Goal: Check status: Check status

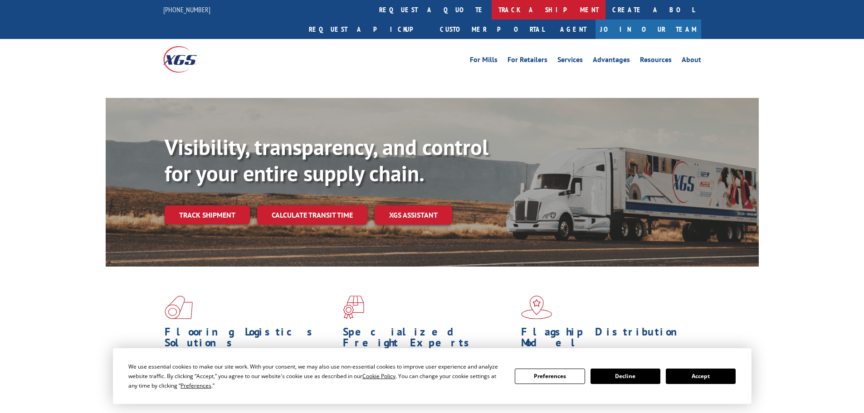
click at [492, 12] on link "track a shipment" at bounding box center [549, 10] width 114 height 20
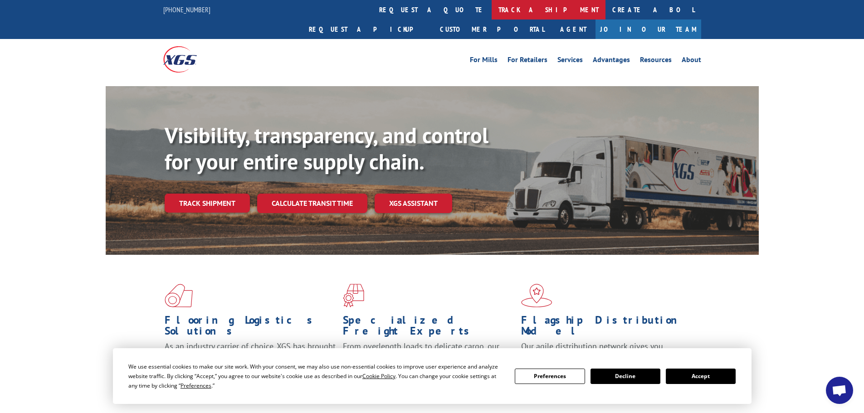
click at [492, 11] on link "track a shipment" at bounding box center [549, 10] width 114 height 20
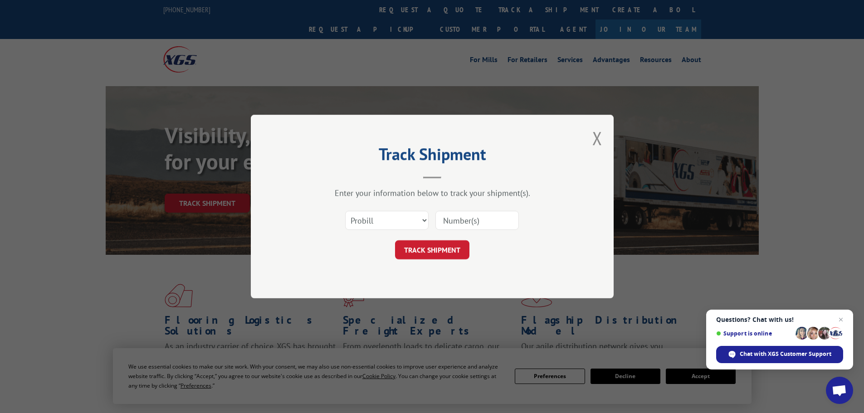
click at [450, 221] on input at bounding box center [477, 220] width 83 height 19
paste input "17479204"
type input "17479204"
click at [438, 249] on button "TRACK SHIPMENT" at bounding box center [432, 249] width 74 height 19
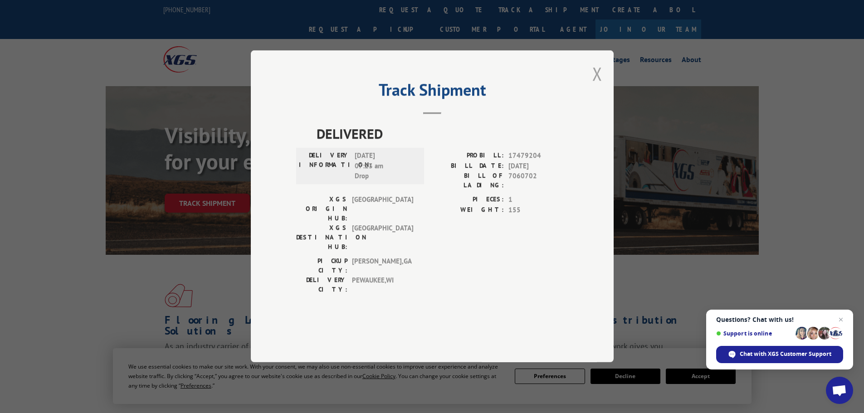
click at [595, 86] on button "Close modal" at bounding box center [598, 74] width 10 height 24
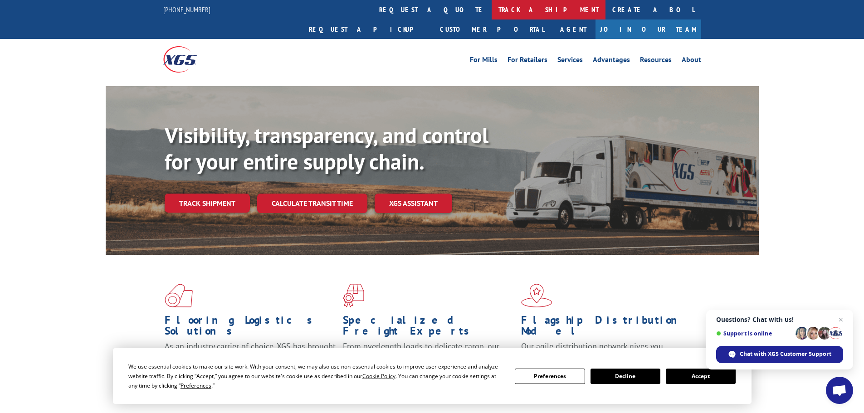
click at [492, 10] on link "track a shipment" at bounding box center [549, 10] width 114 height 20
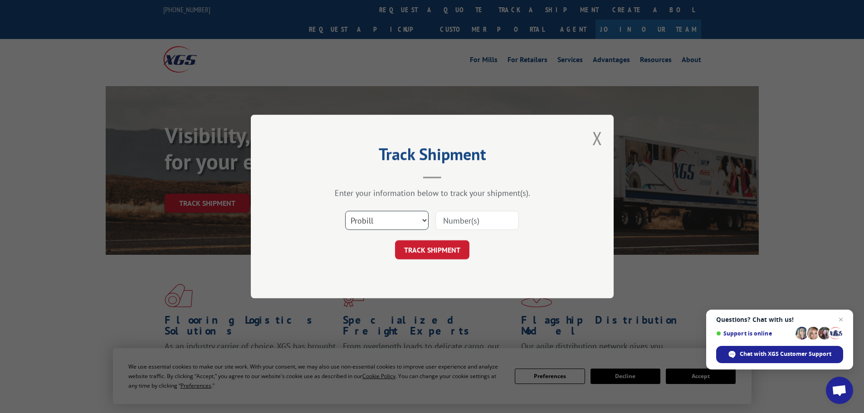
drag, startPoint x: 395, startPoint y: 220, endPoint x: 375, endPoint y: 225, distance: 20.7
click at [395, 220] on select "Select category... Probill BOL PO" at bounding box center [386, 220] width 83 height 19
select select "po"
click at [345, 211] on select "Select category... Probill BOL PO" at bounding box center [386, 220] width 83 height 19
click at [463, 221] on input at bounding box center [477, 220] width 83 height 19
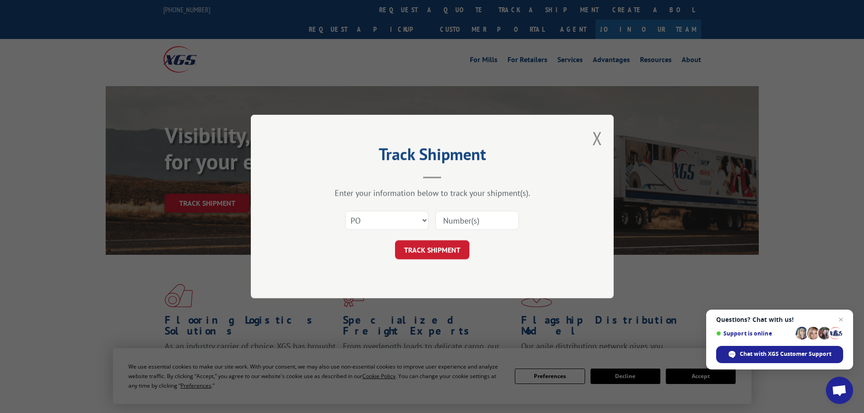
paste input "24500454"
type input "24500454"
click at [448, 250] on button "TRACK SHIPMENT" at bounding box center [432, 249] width 74 height 19
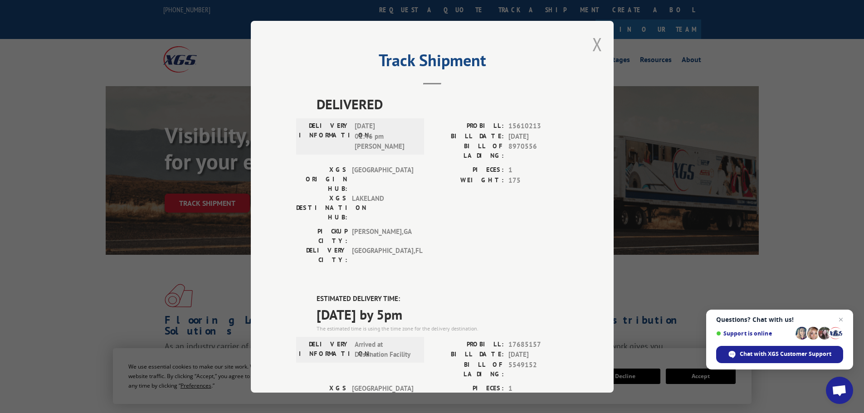
click at [593, 43] on button "Close modal" at bounding box center [598, 44] width 10 height 24
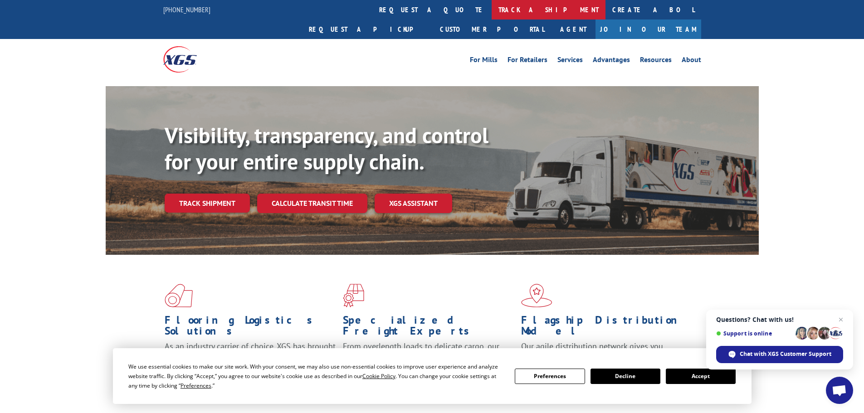
click at [492, 5] on link "track a shipment" at bounding box center [549, 10] width 114 height 20
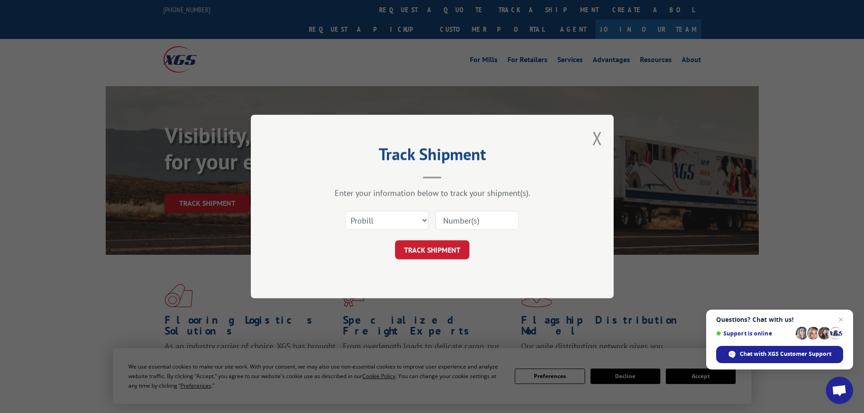
click at [461, 224] on input at bounding box center [477, 220] width 83 height 19
paste input "17639017"
type input "17639017"
click at [462, 250] on button "TRACK SHIPMENT" at bounding box center [432, 249] width 74 height 19
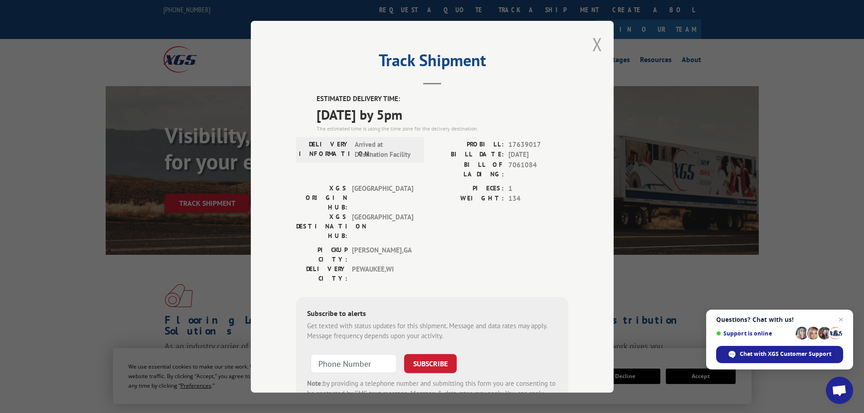
click at [593, 44] on button "Close modal" at bounding box center [598, 44] width 10 height 24
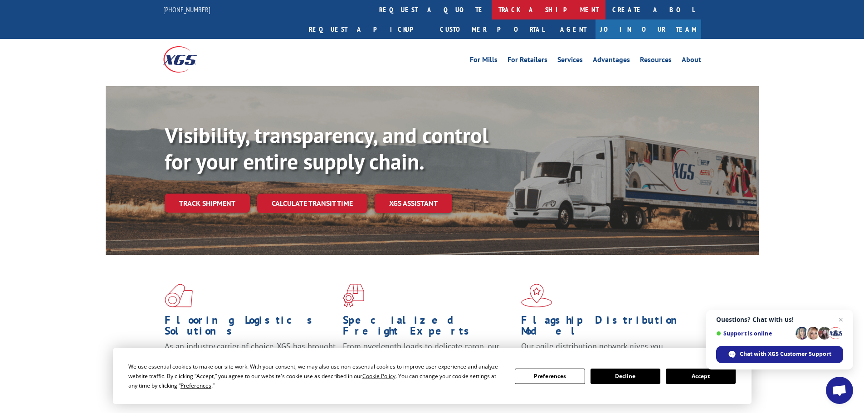
click at [492, 11] on link "track a shipment" at bounding box center [549, 10] width 114 height 20
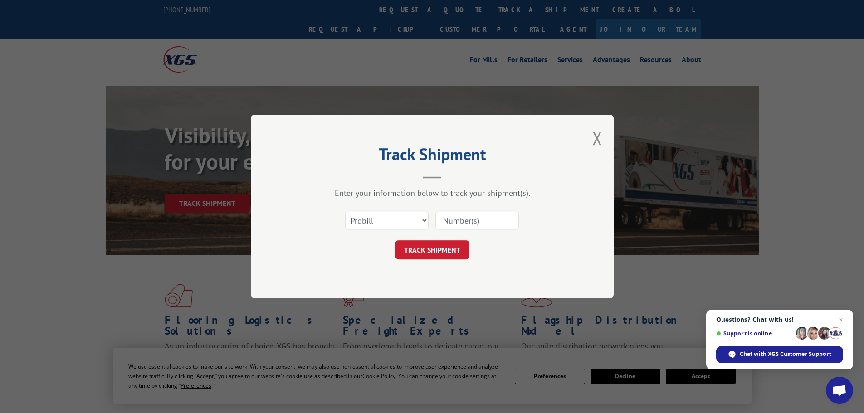
click at [457, 220] on input at bounding box center [477, 220] width 83 height 19
paste input "24500462"
type input "24500462"
click at [447, 250] on button "TRACK SHIPMENT" at bounding box center [432, 249] width 74 height 19
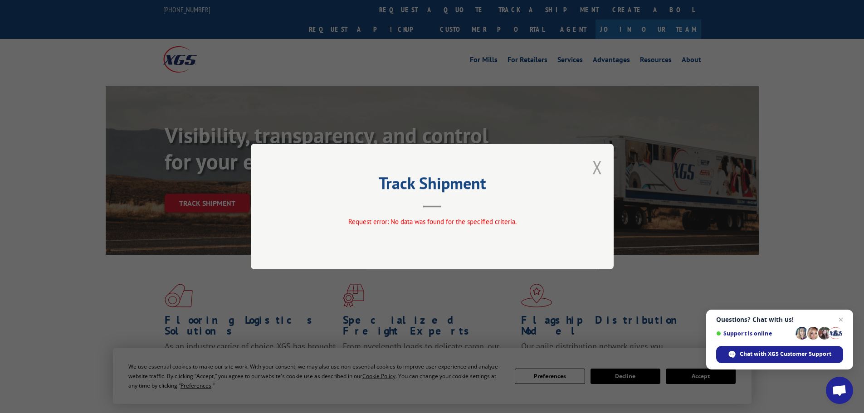
click at [596, 165] on button "Close modal" at bounding box center [598, 167] width 10 height 24
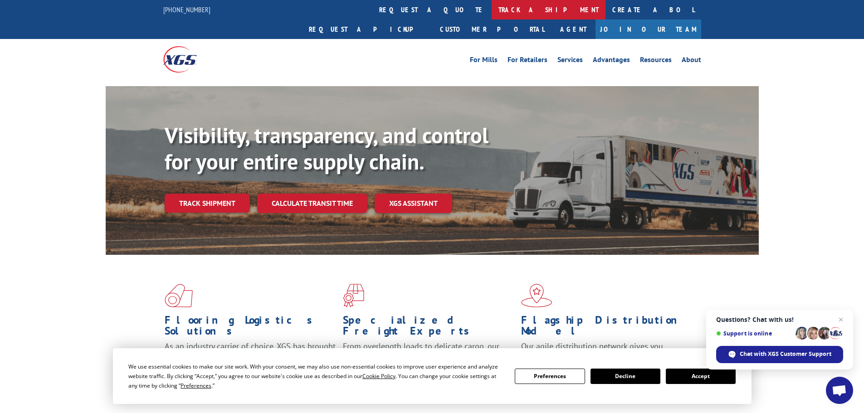
click at [492, 12] on link "track a shipment" at bounding box center [549, 10] width 114 height 20
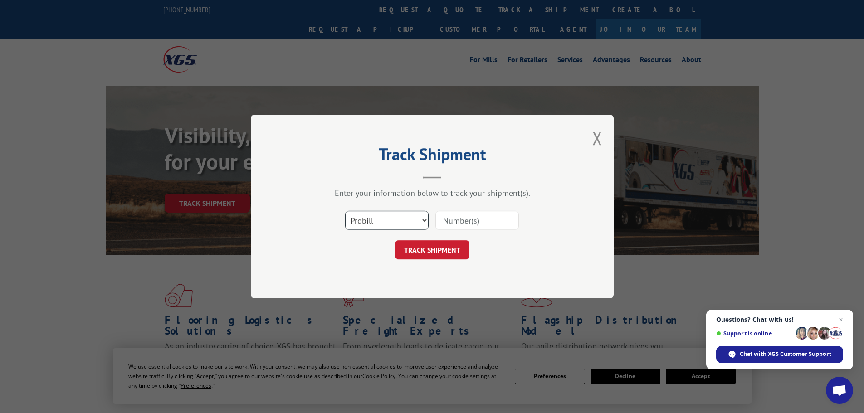
click at [379, 223] on select "Select category... Probill BOL PO" at bounding box center [386, 220] width 83 height 19
select select "po"
click at [345, 211] on select "Select category... Probill BOL PO" at bounding box center [386, 220] width 83 height 19
click at [458, 223] on input at bounding box center [477, 220] width 83 height 19
paste input "24500462"
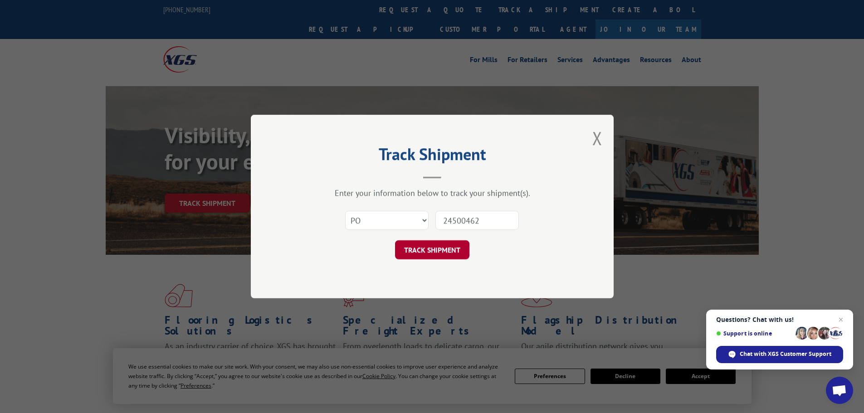
type input "24500462"
click at [444, 255] on button "TRACK SHIPMENT" at bounding box center [432, 249] width 74 height 19
